Goal: Information Seeking & Learning: Learn about a topic

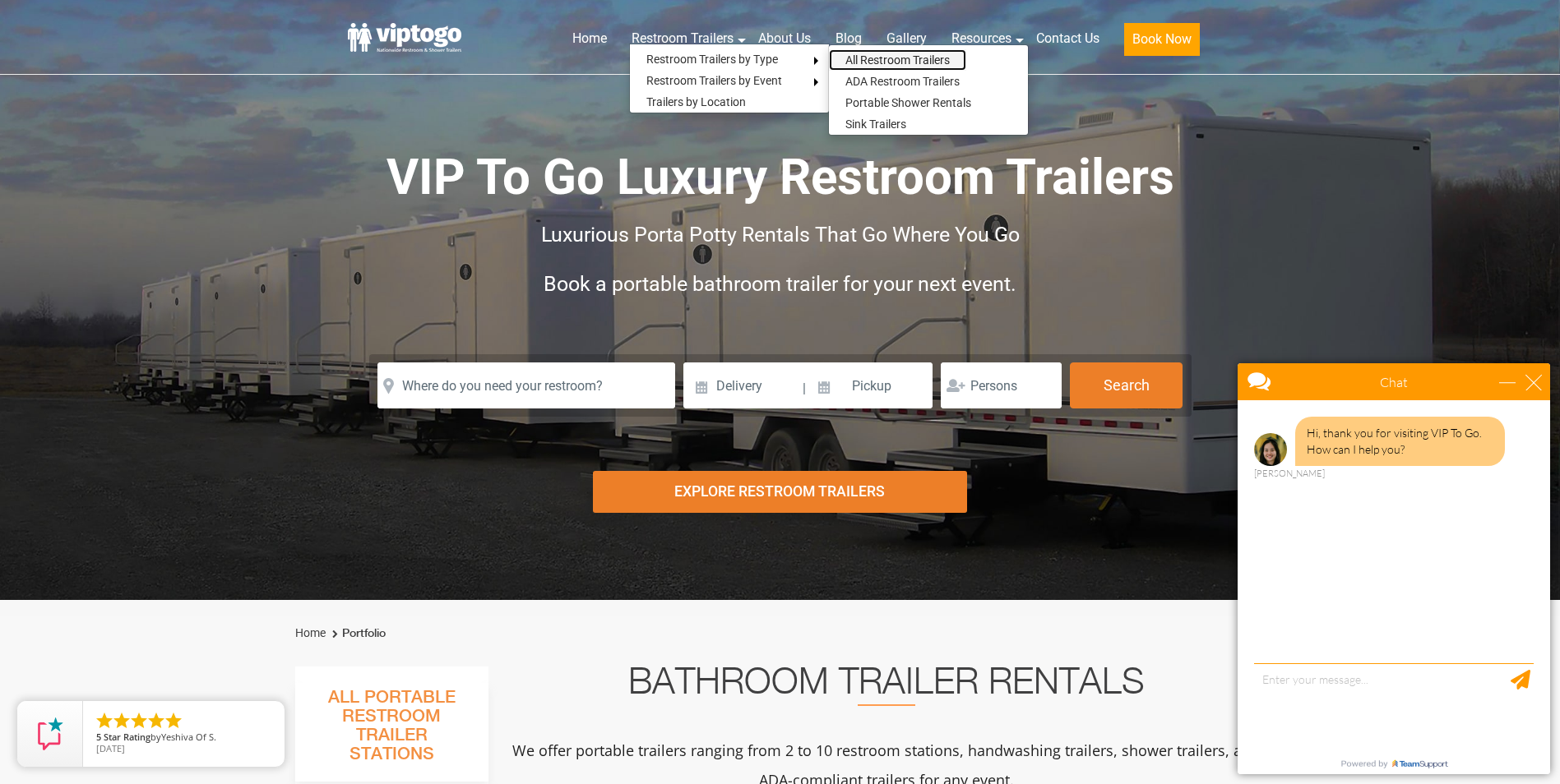
click at [881, 57] on link "All Restroom Trailers" at bounding box center [897, 60] width 137 height 21
click at [918, 78] on link "ADA Restroom Trailers" at bounding box center [902, 81] width 147 height 21
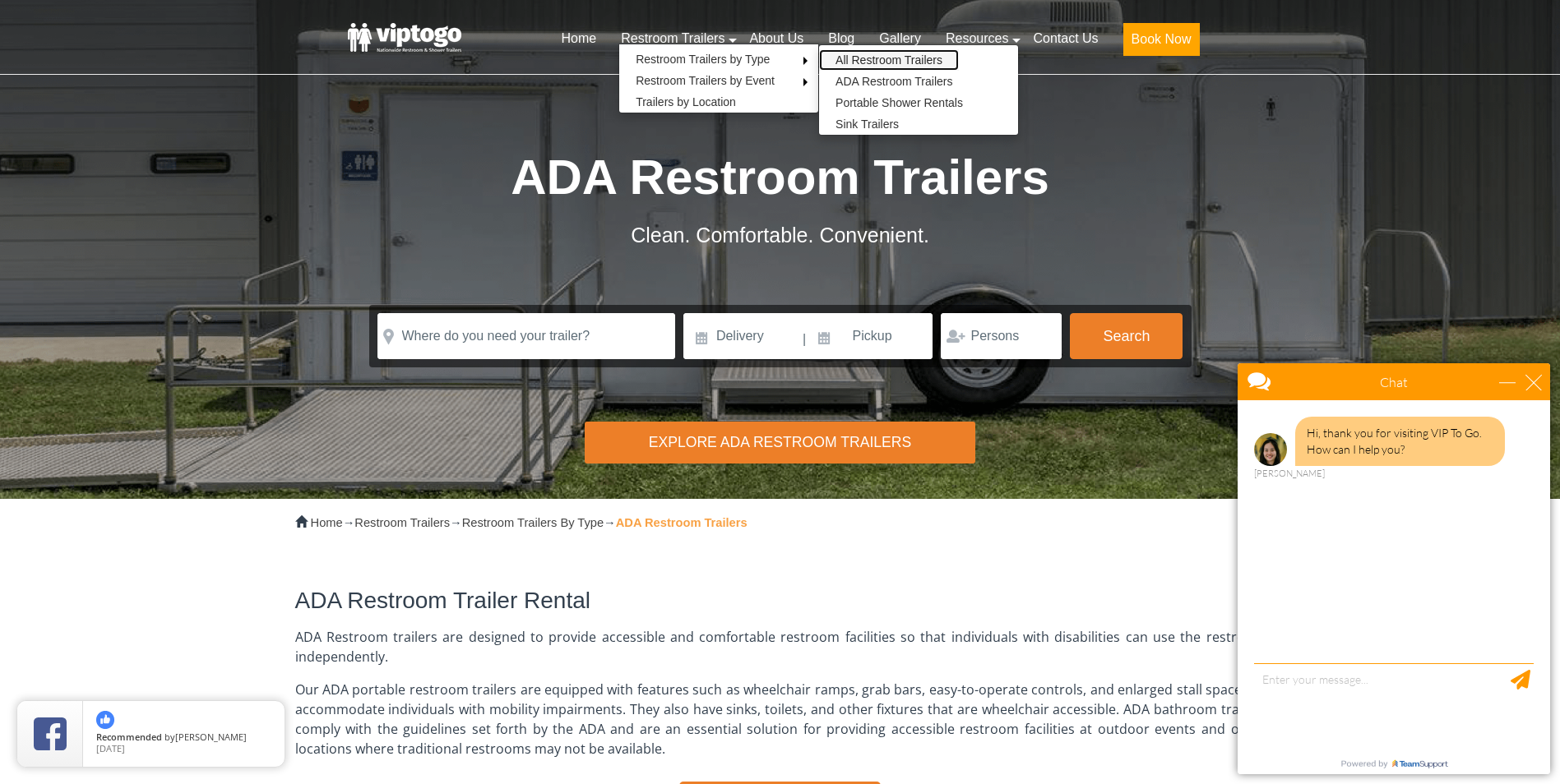
click at [894, 54] on link "All Restroom Trailers" at bounding box center [889, 60] width 140 height 21
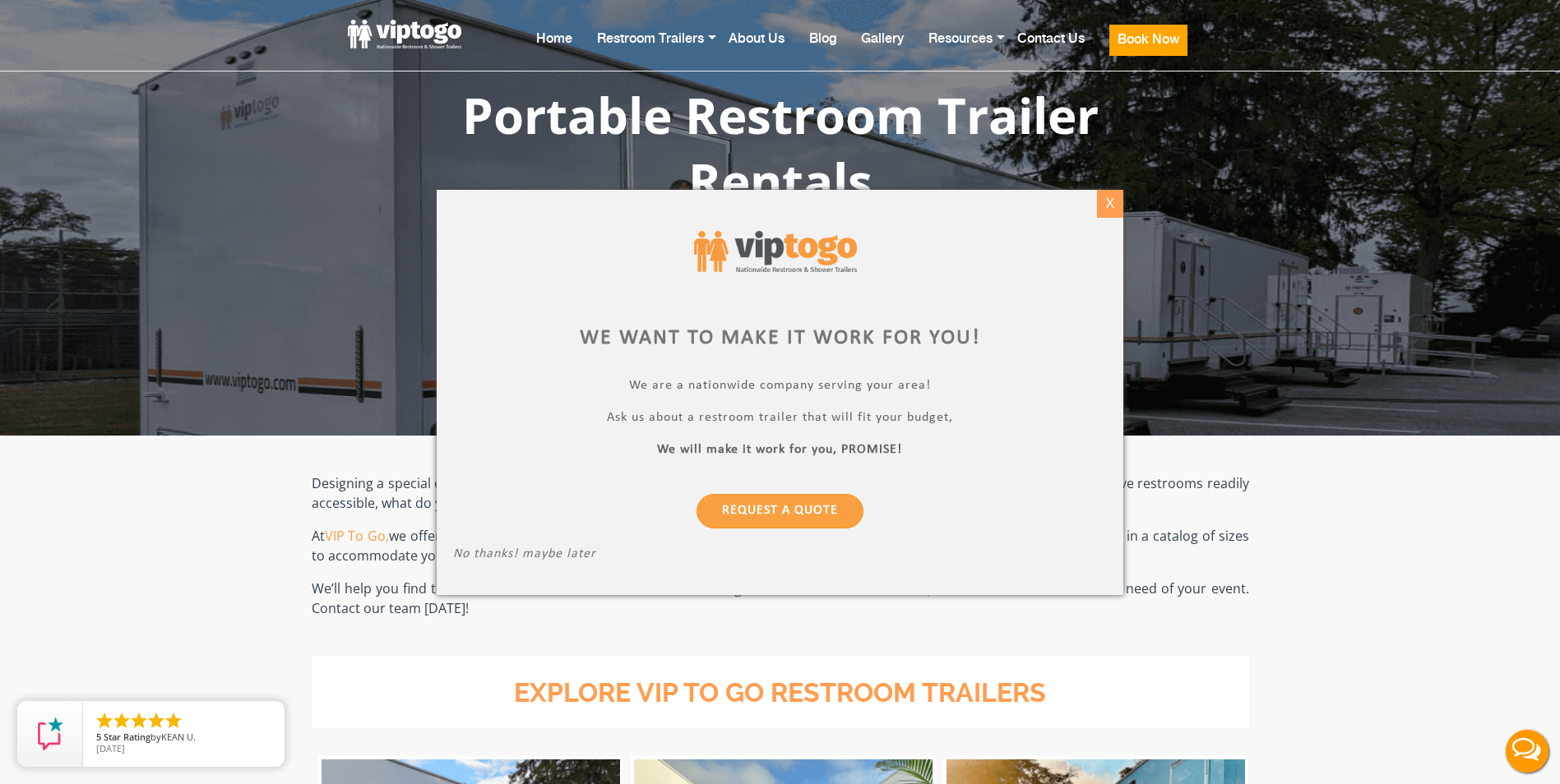
click at [1106, 211] on div "X" at bounding box center [1110, 204] width 26 height 28
